Goal: Transaction & Acquisition: Obtain resource

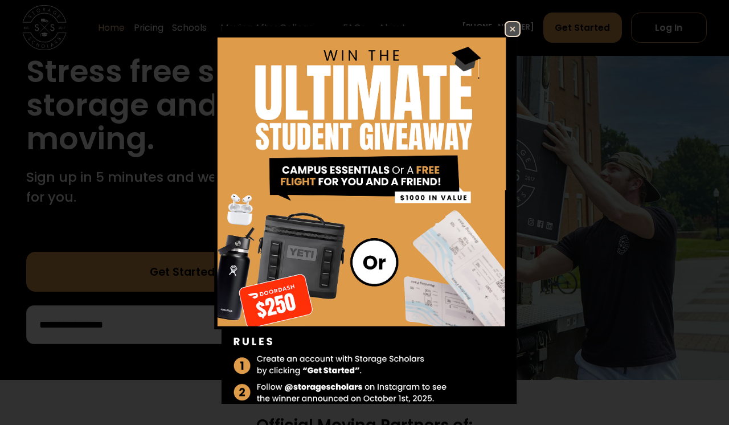
click at [519, 20] on div "Enter Giveaway" at bounding box center [364, 212] width 729 height 425
click at [510, 23] on img at bounding box center [513, 29] width 14 height 14
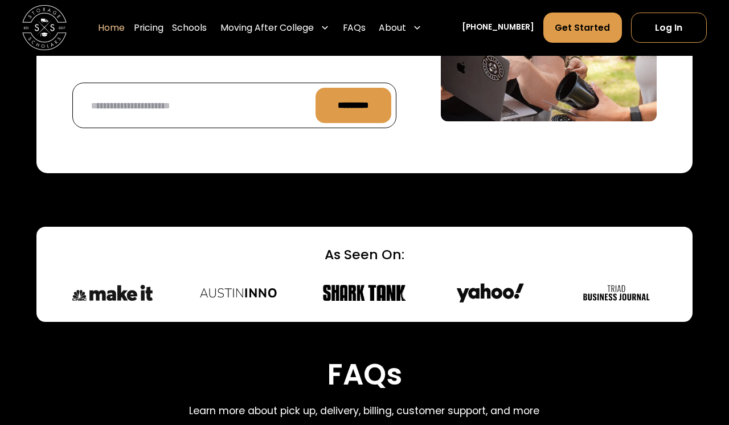
scroll to position [2945, 0]
